Goal: Complete application form

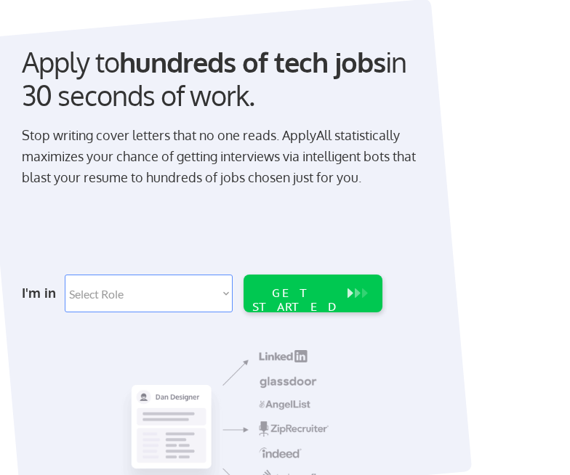
scroll to position [145, 0]
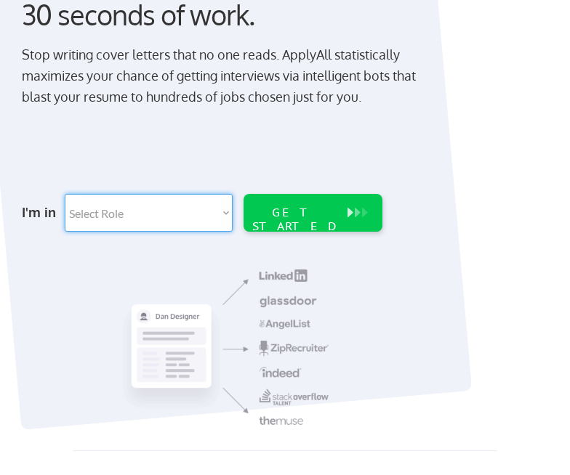
click at [216, 217] on select "Select Role Software Engineering Product Management Customer Success Sales UI/U…" at bounding box center [148, 213] width 167 height 38
select select ""tech_finance_biz_ops_cos""
click at [65, 194] on select "Select Role Software Engineering Product Management Customer Success Sales UI/U…" at bounding box center [148, 213] width 167 height 38
select select ""tech_finance_biz_ops_cos""
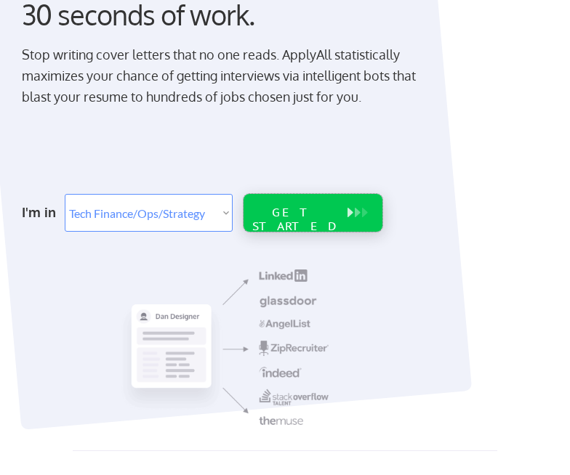
click at [320, 215] on div "GET STARTED" at bounding box center [295, 220] width 93 height 28
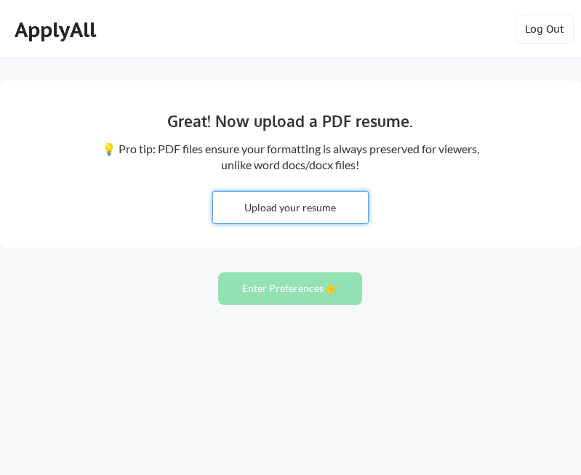
click at [254, 208] on input "file" at bounding box center [290, 207] width 155 height 31
type input "C:\fakepath\2025 [PERSON_NAME] CV.pdf"
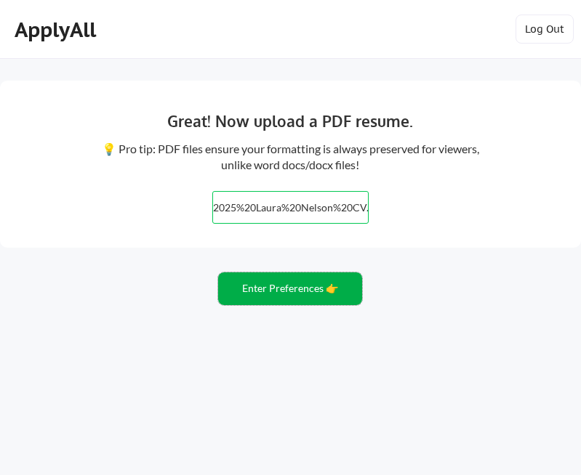
click at [268, 287] on button "Enter Preferences 👉" at bounding box center [290, 288] width 144 height 33
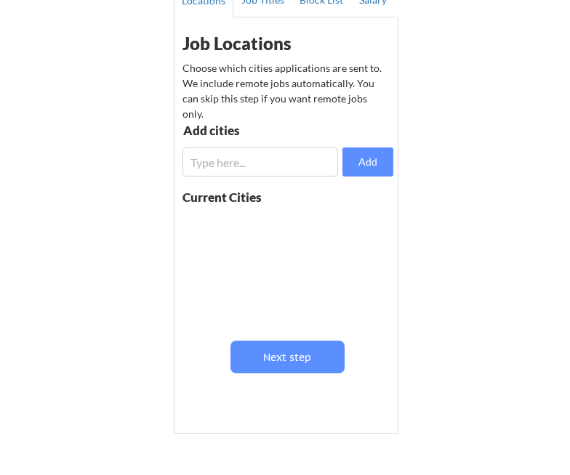
scroll to position [107, 0]
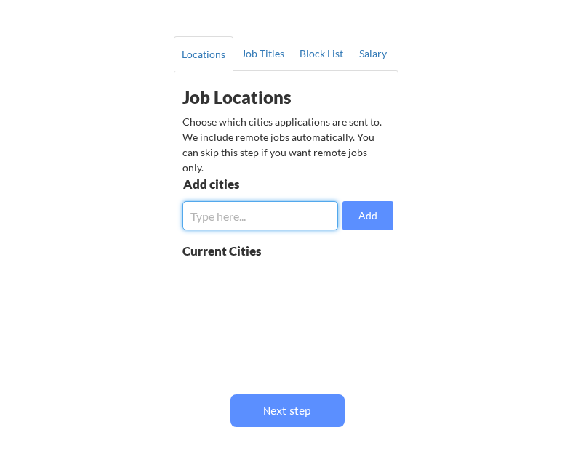
click at [282, 218] on input "input" at bounding box center [259, 215] width 155 height 29
type input "s"
type input "san francisco"
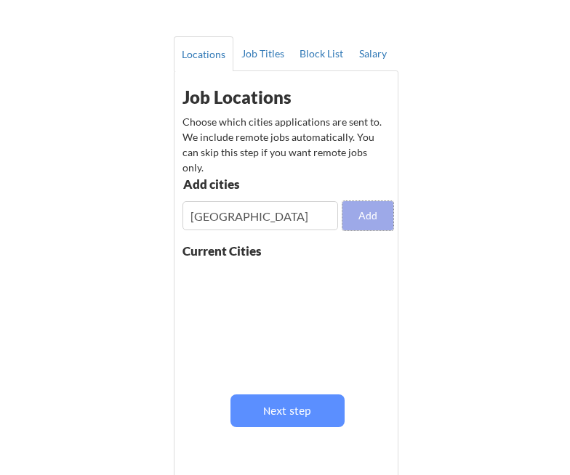
click at [353, 218] on button "Add" at bounding box center [367, 215] width 51 height 29
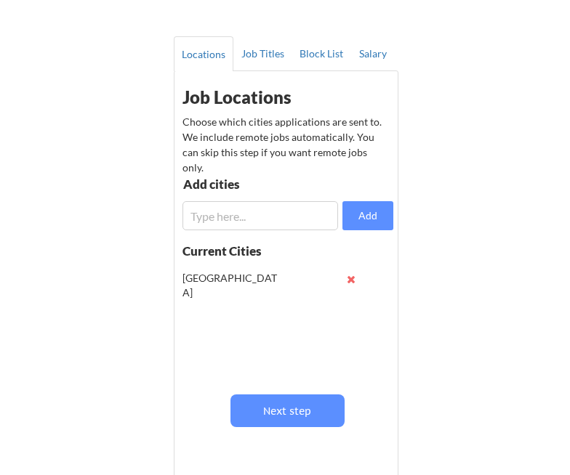
click at [264, 214] on input "input" at bounding box center [259, 215] width 155 height 29
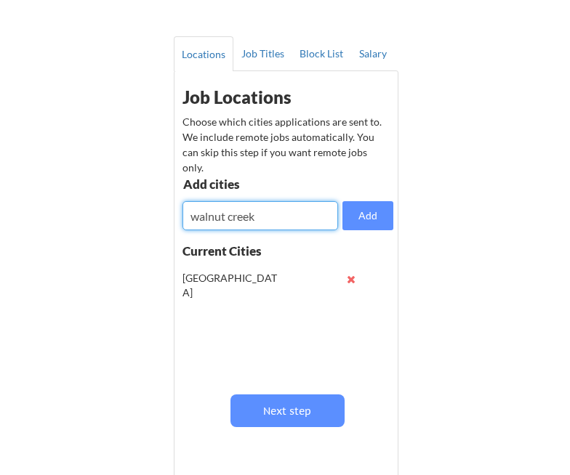
type input "walnut creek"
click at [264, 214] on input "input" at bounding box center [259, 215] width 155 height 29
type input "pleasanton"
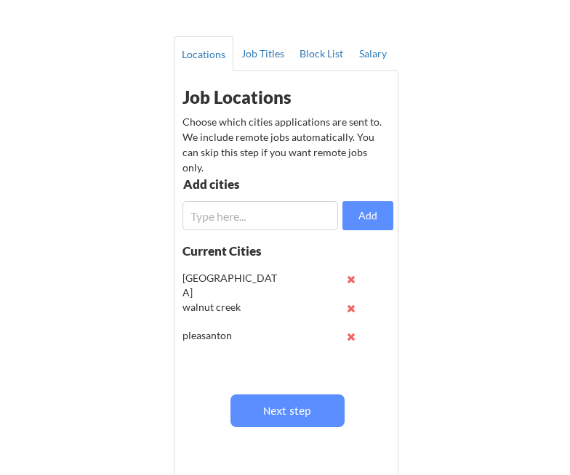
click at [264, 214] on input "input" at bounding box center [259, 215] width 155 height 29
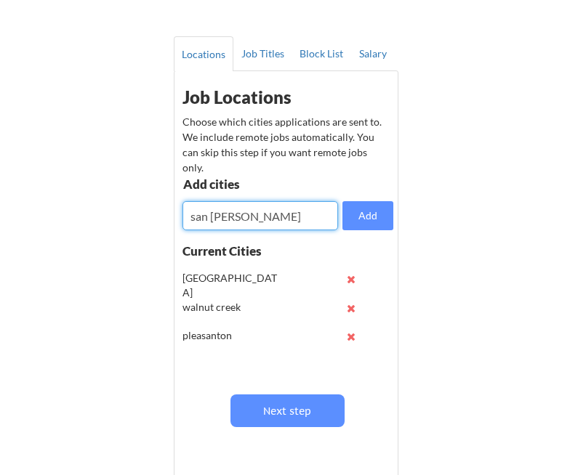
type input "san jose"
drag, startPoint x: 248, startPoint y: 228, endPoint x: 237, endPoint y: 219, distance: 14.5
click at [246, 228] on input "input" at bounding box center [259, 215] width 155 height 29
type input "bay area"
click at [237, 219] on input "input" at bounding box center [259, 215] width 155 height 29
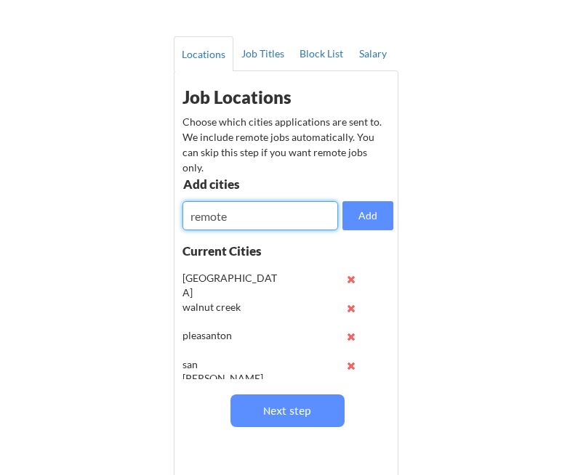
type input "remote"
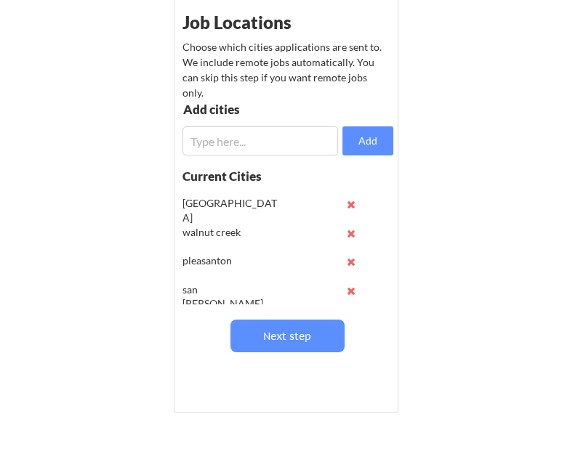
scroll to position [179, 0]
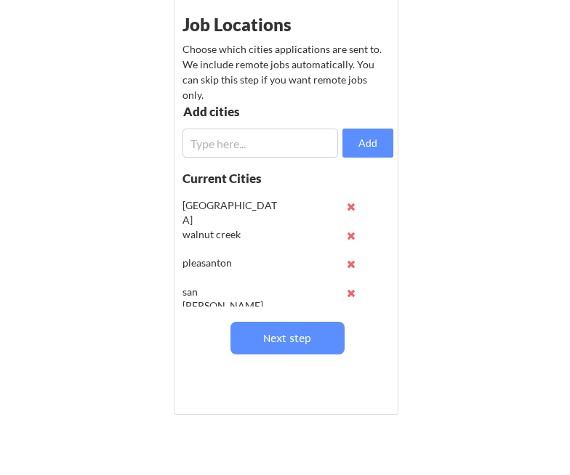
click at [228, 135] on input "input" at bounding box center [259, 143] width 155 height 29
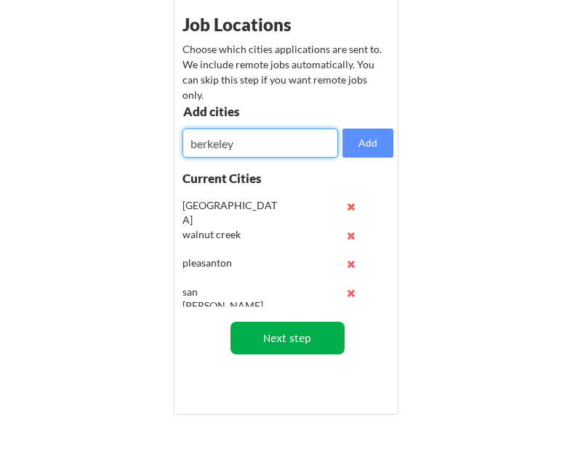
type input "berkeley"
click at [282, 328] on button "Next step" at bounding box center [287, 338] width 114 height 33
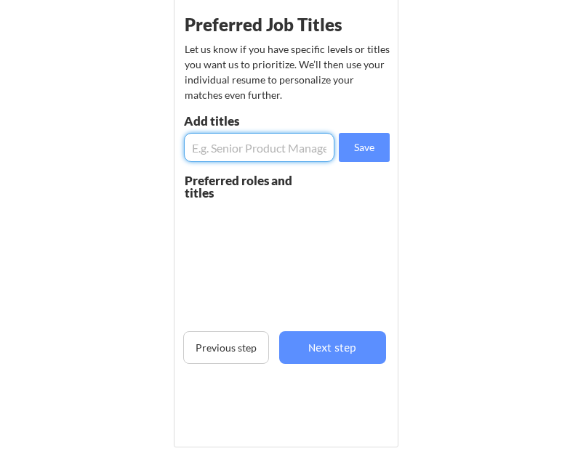
click at [292, 142] on input "input" at bounding box center [259, 147] width 150 height 29
type input "s"
type input "e"
type input "Senior Project Manager"
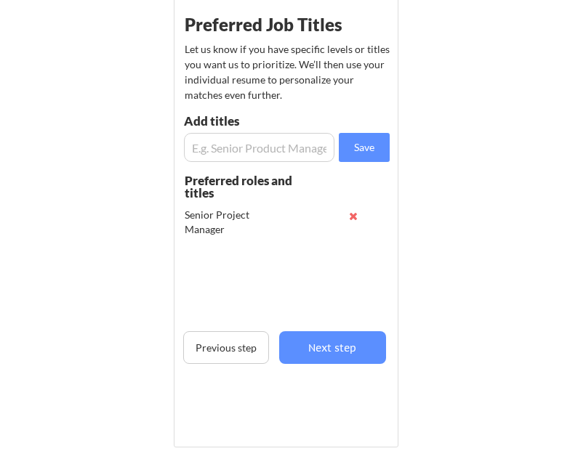
click at [291, 144] on input "input" at bounding box center [259, 147] width 150 height 29
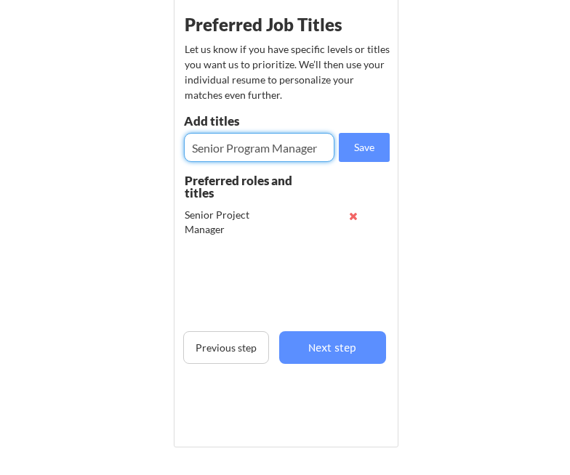
type input "Senior Program Manager"
click at [291, 144] on input "input" at bounding box center [259, 147] width 150 height 29
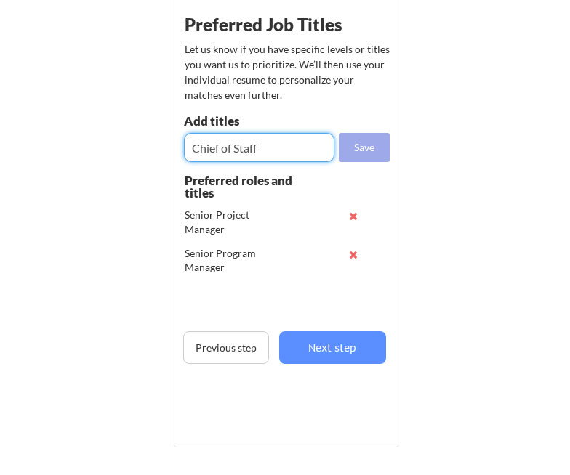
type input "Chief of Staff"
drag, startPoint x: 360, startPoint y: 148, endPoint x: 263, endPoint y: 150, distance: 97.4
click at [359, 148] on button "Save" at bounding box center [364, 147] width 51 height 29
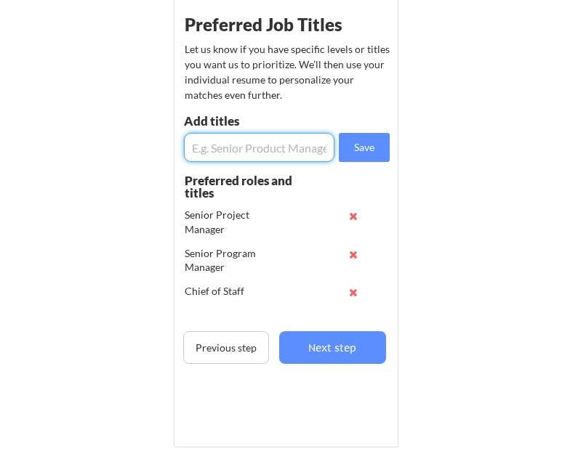
click at [243, 145] on input "input" at bounding box center [259, 147] width 150 height 29
type input "Operations Manager"
click at [243, 145] on input "input" at bounding box center [259, 147] width 150 height 29
type input "People Manager"
click at [230, 138] on input "input" at bounding box center [259, 147] width 150 height 29
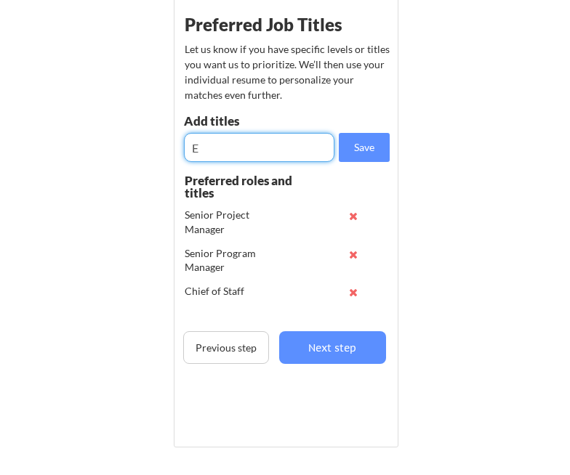
click at [230, 138] on input "input" at bounding box center [259, 147] width 150 height 29
type input "Events Manager"
click at [355, 150] on button "Save" at bounding box center [364, 147] width 51 height 29
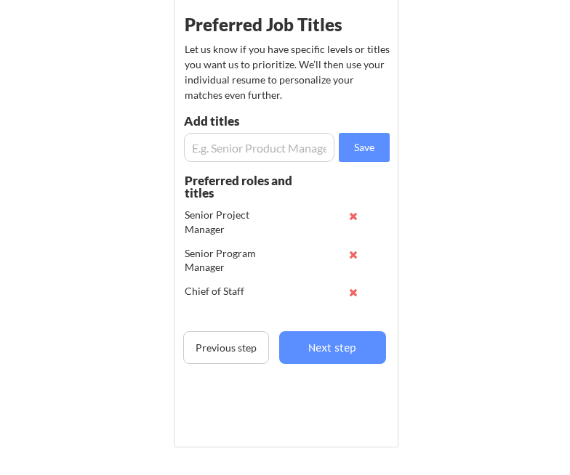
click at [280, 150] on input "input" at bounding box center [259, 147] width 150 height 29
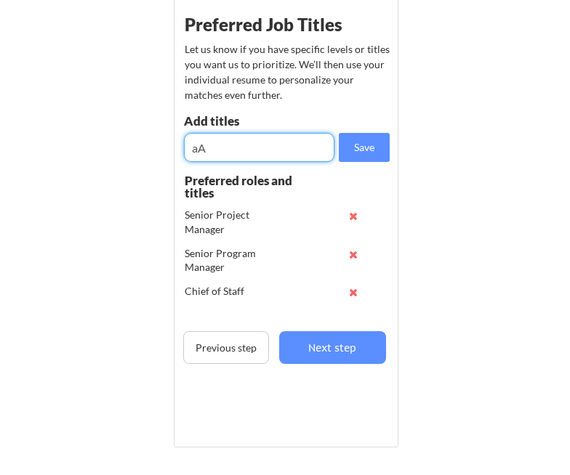
type input "a"
type input "Administrative Business Partner"
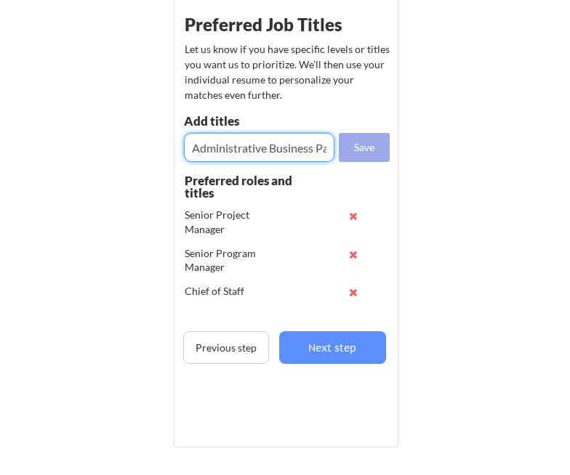
click at [364, 147] on button "Save" at bounding box center [364, 147] width 51 height 29
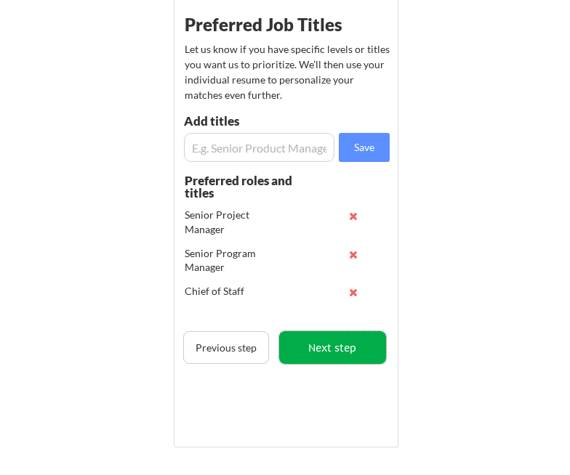
click at [325, 343] on button "Next step" at bounding box center [332, 347] width 107 height 33
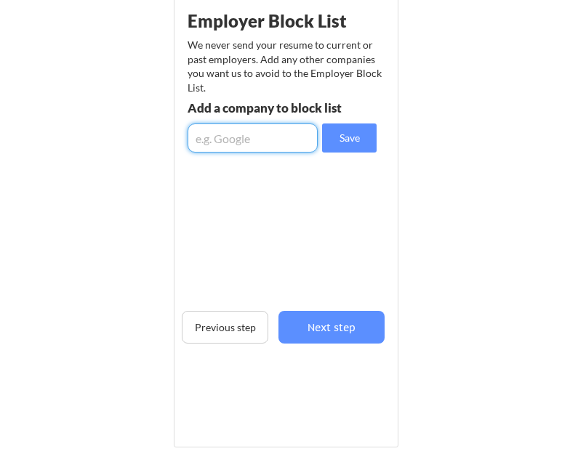
click at [275, 132] on input "input" at bounding box center [252, 138] width 130 height 29
type input "BCG"
click at [336, 139] on button "Save" at bounding box center [349, 138] width 54 height 29
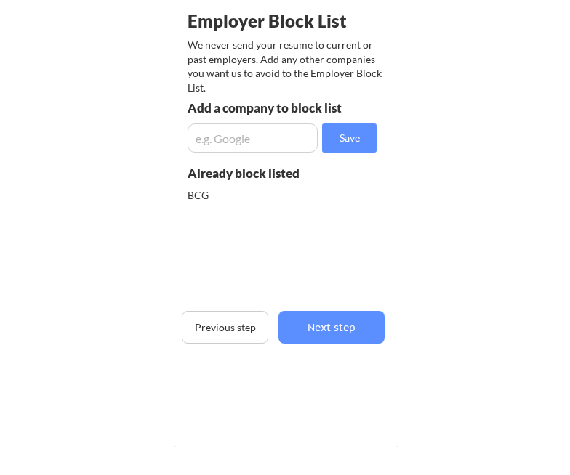
click at [250, 142] on input "input" at bounding box center [252, 138] width 130 height 29
type input "B"
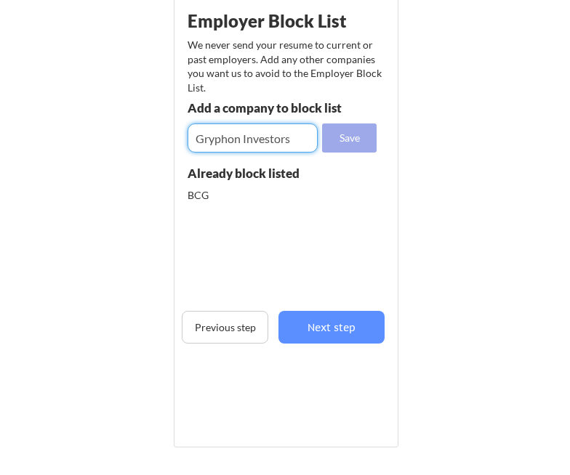
type input "Gryphon Investors"
click at [325, 144] on button "Save" at bounding box center [349, 138] width 54 height 29
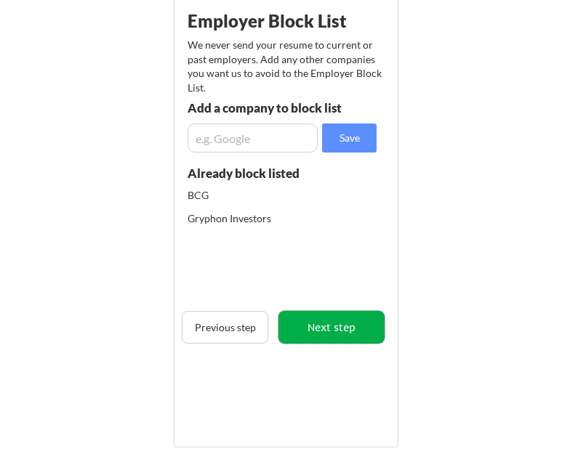
click at [310, 330] on button "Next step" at bounding box center [331, 327] width 107 height 33
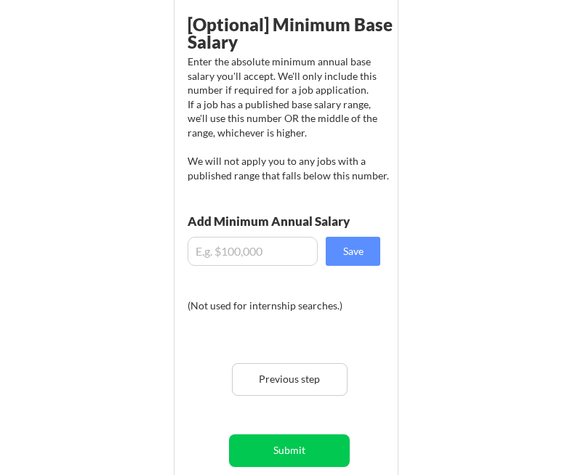
click at [270, 248] on input "input" at bounding box center [252, 251] width 130 height 29
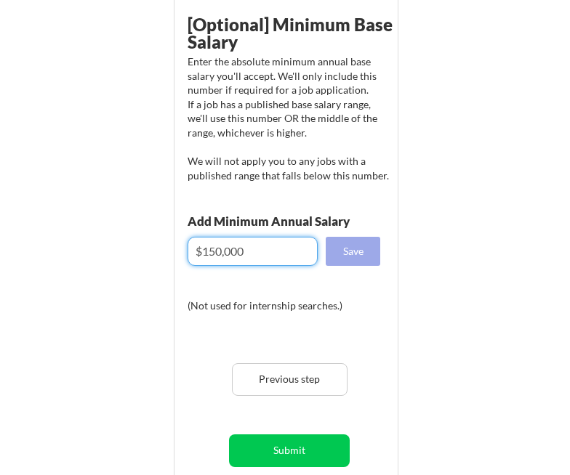
type input "$150,000"
click at [369, 249] on button "Save" at bounding box center [352, 251] width 54 height 29
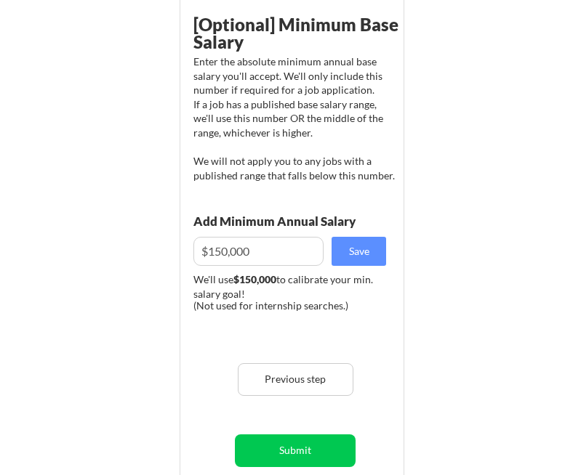
scroll to position [325, 0]
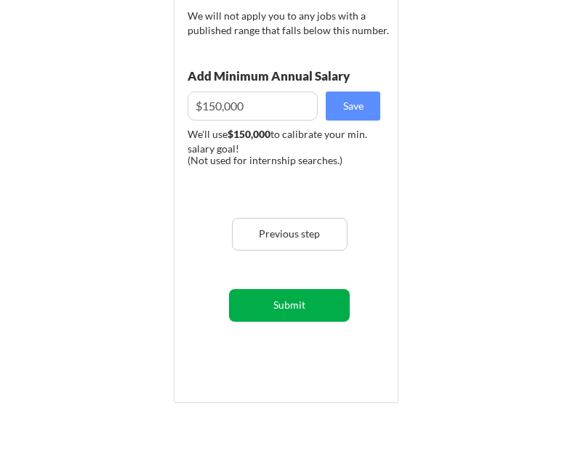
click at [320, 303] on button "Submit" at bounding box center [289, 305] width 121 height 33
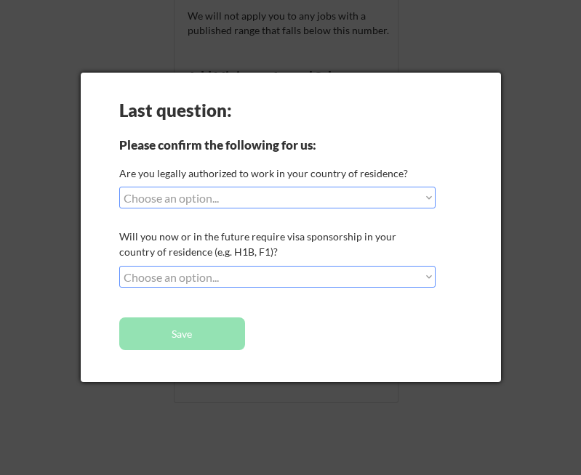
click at [282, 211] on div "Last question: Please confirm the following for us: Are you legally authorized …" at bounding box center [291, 228] width 420 height 310
click at [277, 202] on select "Choose an option... Yes, I am a US Citizen Yes, I am a Canadian Citizen Yes, I …" at bounding box center [277, 198] width 316 height 22
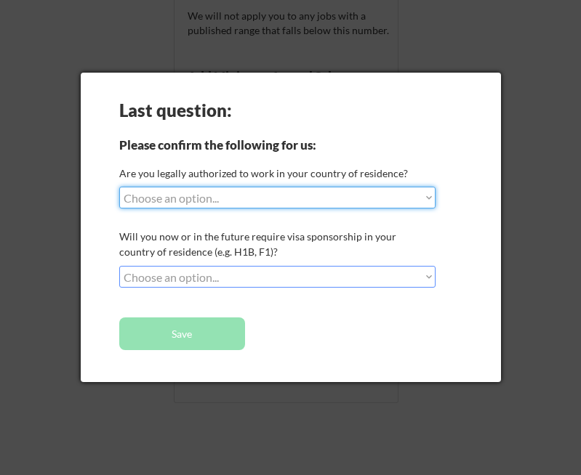
select select ""yes__i_am_a_us_citizen""
click at [119, 187] on select "Choose an option... Yes, I am a US Citizen Yes, I am a Canadian Citizen Yes, I …" at bounding box center [277, 198] width 316 height 22
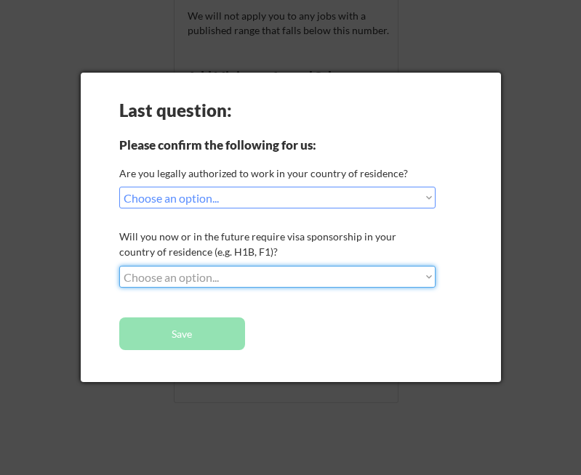
click at [203, 272] on select "Choose an option... No, I will not need sponsorship Yes, I will need sponsorship" at bounding box center [277, 277] width 316 height 22
select select ""no__i_will_not_need_sponsorship""
click at [119, 266] on select "Choose an option... No, I will not need sponsorship Yes, I will need sponsorship" at bounding box center [277, 277] width 316 height 22
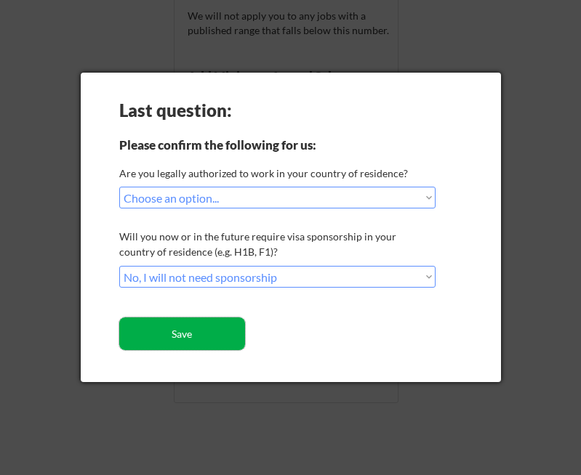
click at [179, 331] on button "Save" at bounding box center [182, 334] width 126 height 33
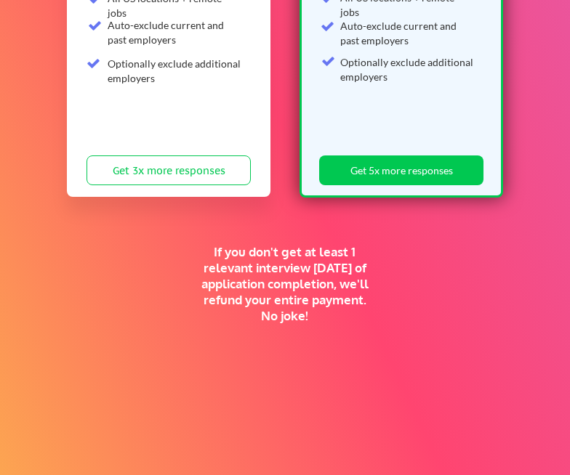
scroll to position [370, 0]
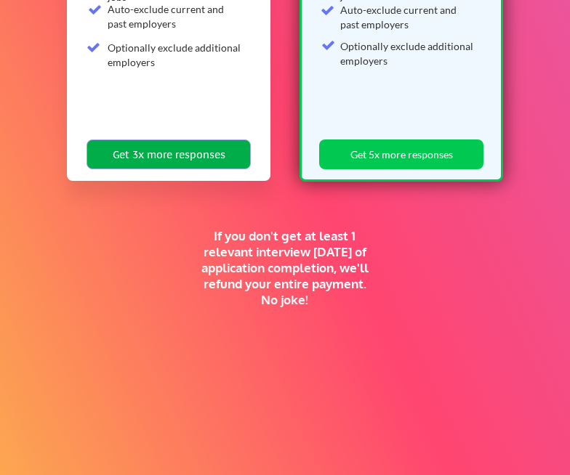
click at [168, 157] on button "Get 3x more responses" at bounding box center [168, 154] width 164 height 30
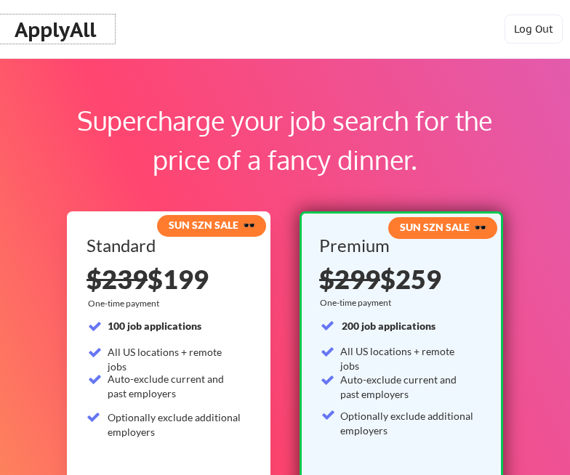
click at [80, 24] on div "ApplyAll" at bounding box center [58, 29] width 86 height 25
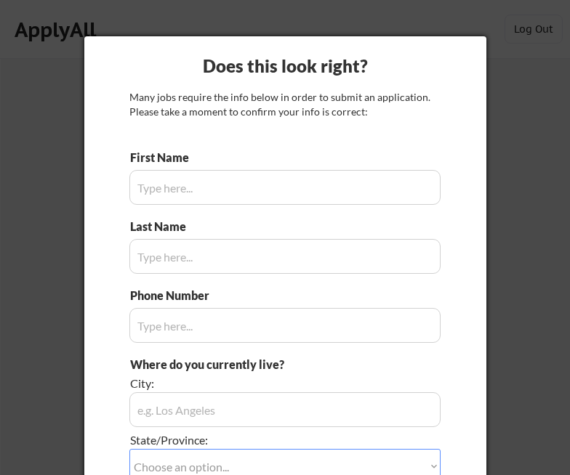
click at [448, 15] on div at bounding box center [285, 237] width 570 height 475
